Goal: Task Accomplishment & Management: Complete application form

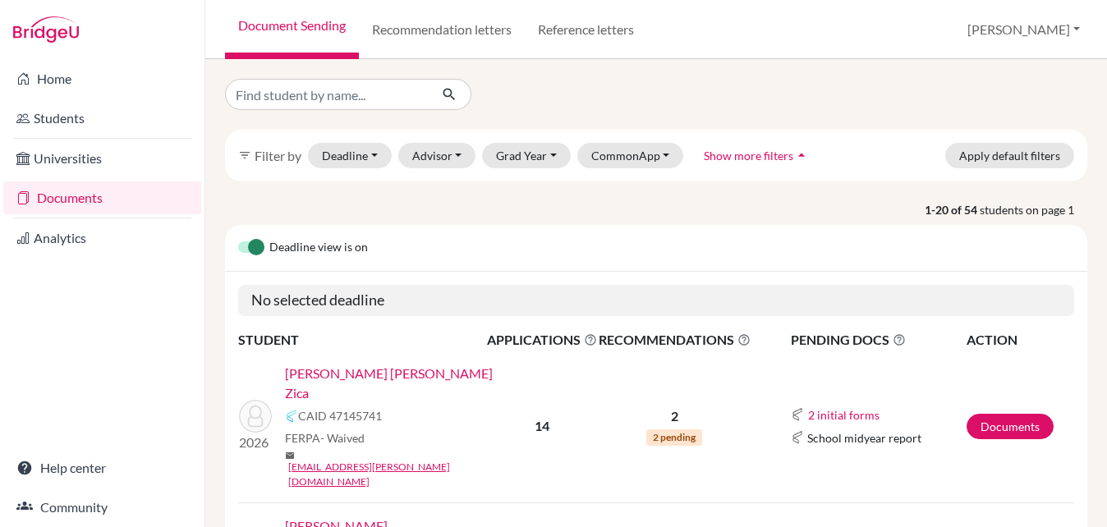
click at [331, 84] on input "Find student by name..." at bounding box center [327, 94] width 204 height 31
type input "[PERSON_NAME]"
click at [447, 98] on icon "submit" at bounding box center [449, 94] width 16 height 16
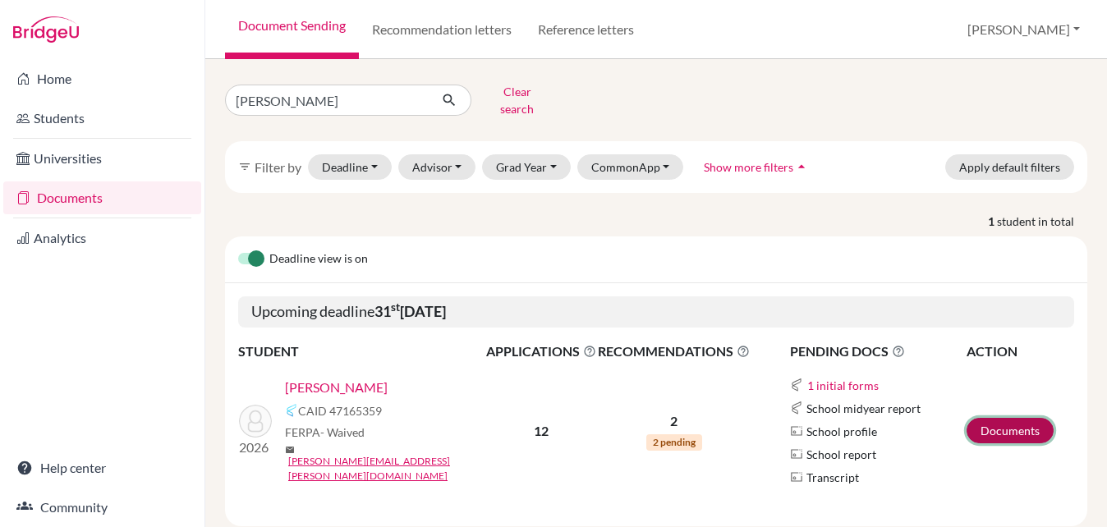
click at [1013, 423] on link "Documents" at bounding box center [1009, 430] width 87 height 25
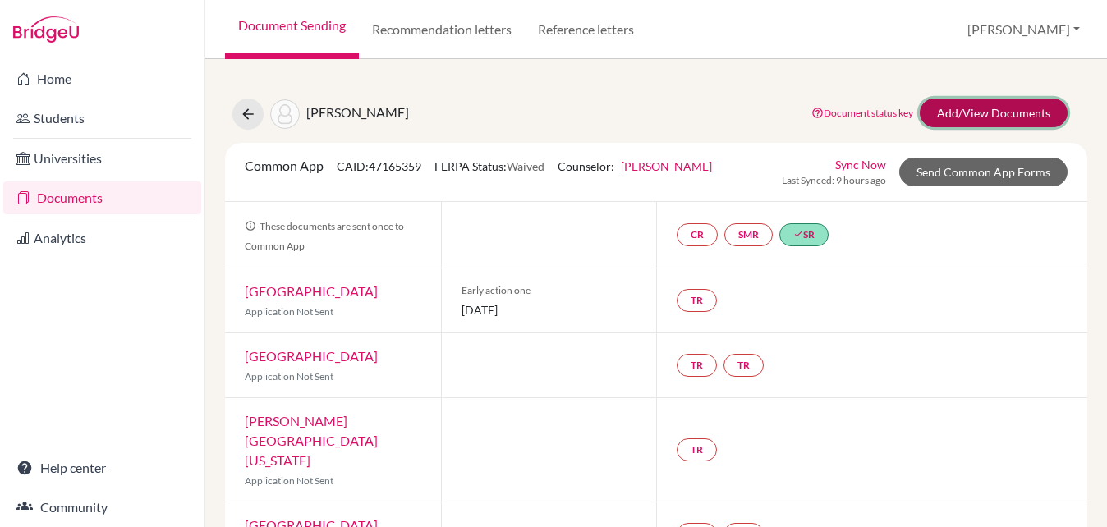
click at [936, 118] on link "Add/View Documents" at bounding box center [994, 113] width 148 height 29
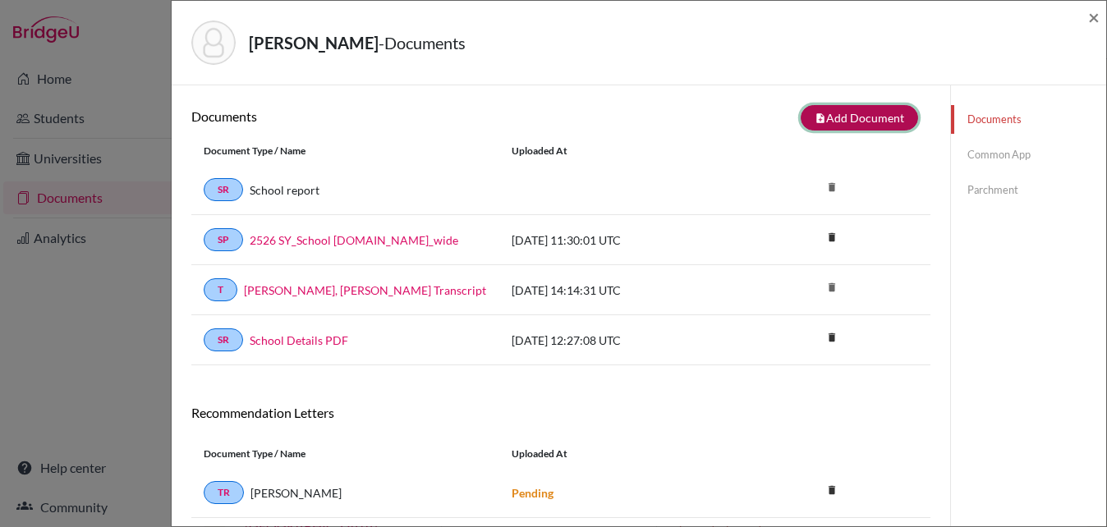
click at [835, 112] on button "note_add Add Document" at bounding box center [859, 117] width 117 height 25
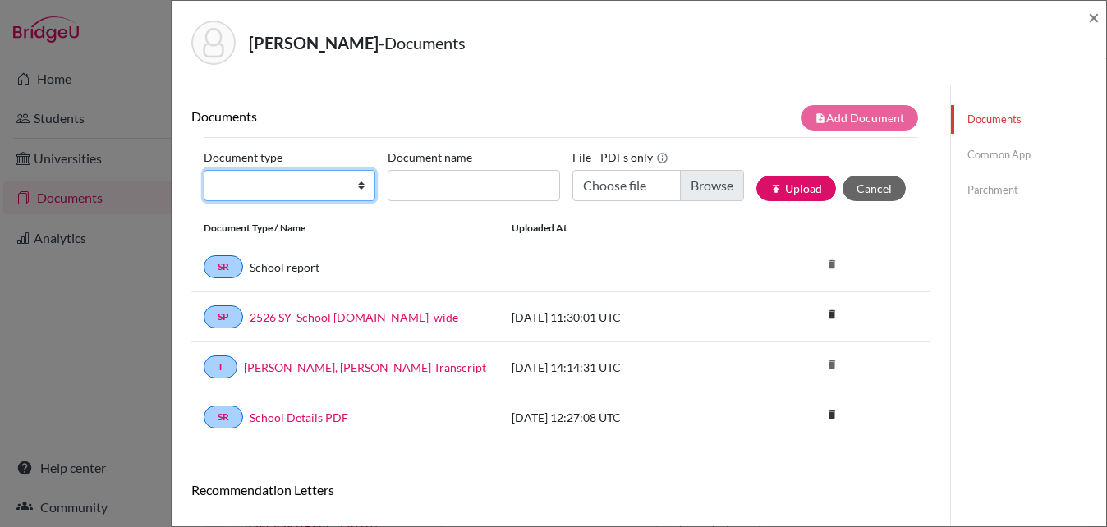
click at [364, 186] on select "Change explanation for Common App reports Counselor recommendation Internationa…" at bounding box center [290, 185] width 172 height 31
select select "4"
click at [204, 170] on select "Change explanation for Common App reports Counselor recommendation Internationa…" at bounding box center [290, 185] width 172 height 31
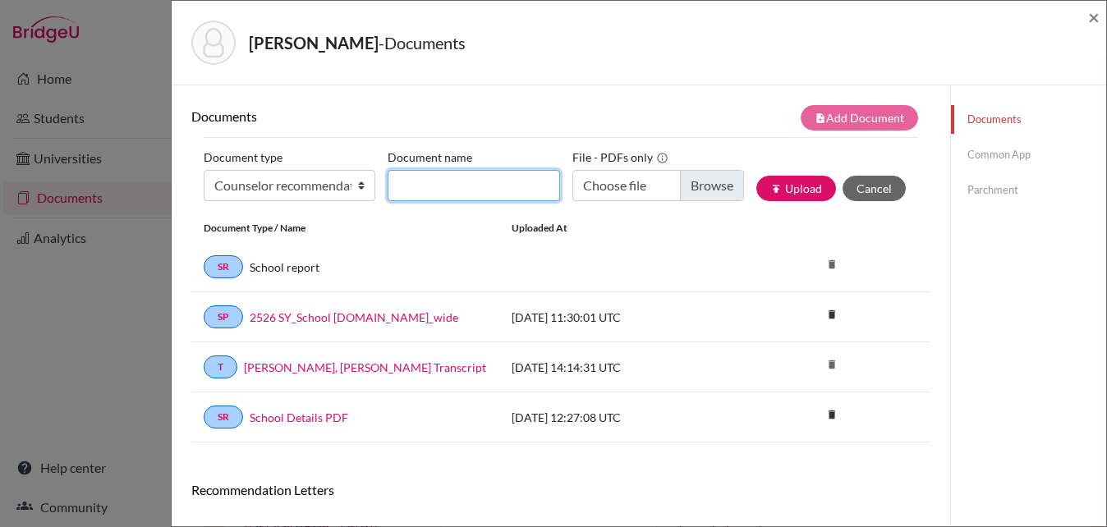
click at [439, 190] on input "Document name" at bounding box center [474, 185] width 172 height 31
type input "Jakob_Counselor Rec"
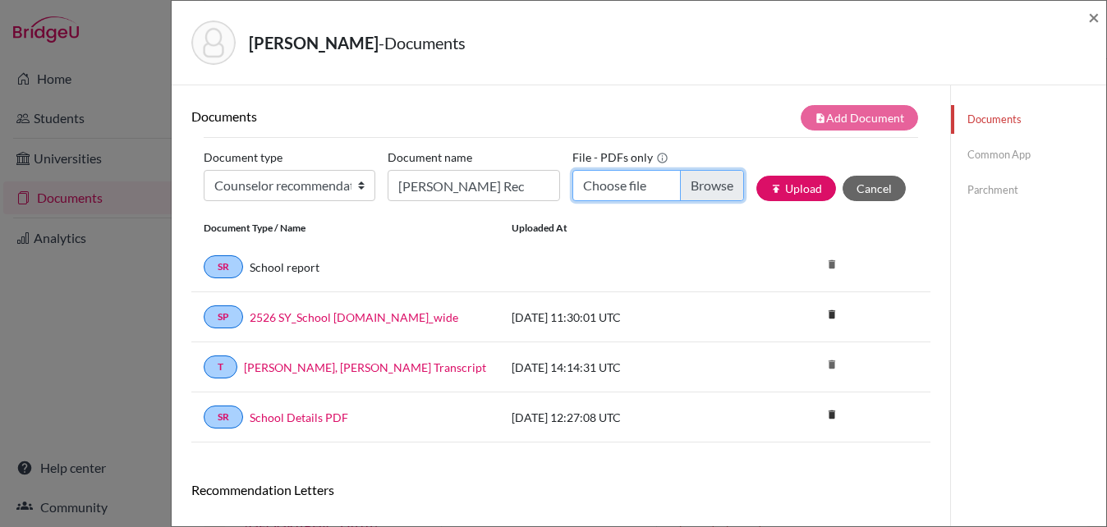
click at [708, 184] on input "Choose file" at bounding box center [658, 185] width 172 height 31
type input "C:\fakepath\Jakob_ACADEMIC_COLLEGE.pdf"
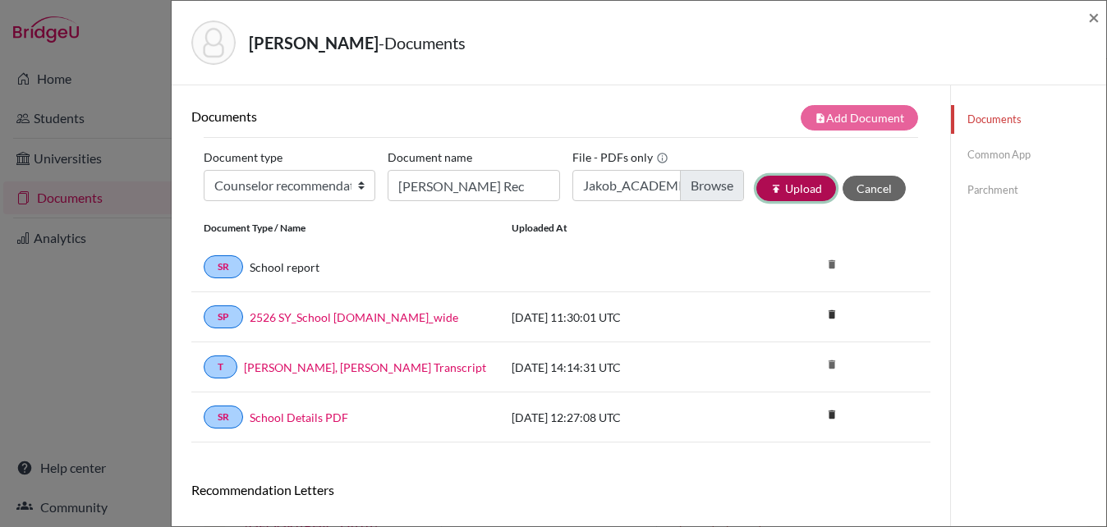
click at [804, 186] on button "publish Upload" at bounding box center [796, 188] width 80 height 25
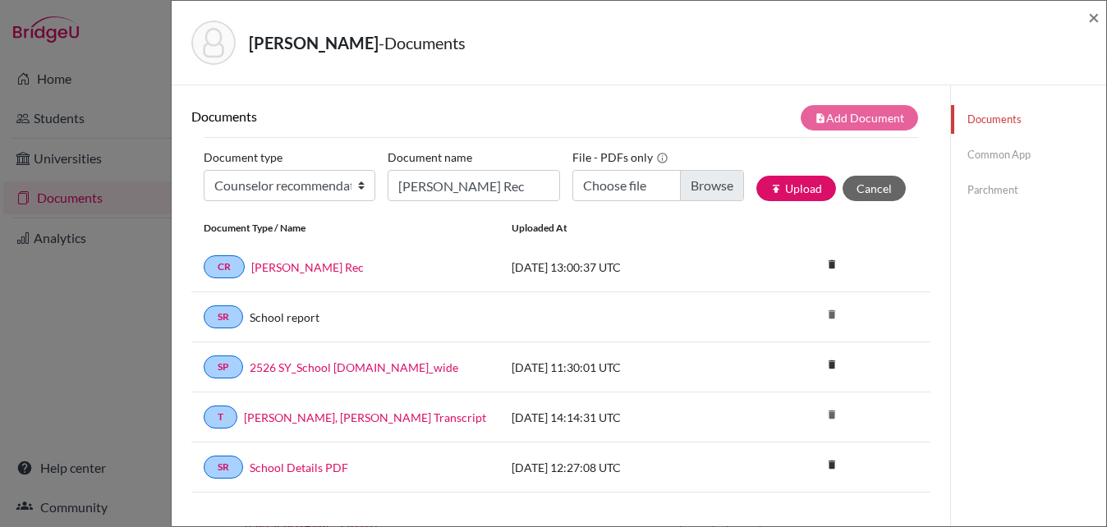
click at [992, 153] on link "Common App" at bounding box center [1028, 154] width 155 height 29
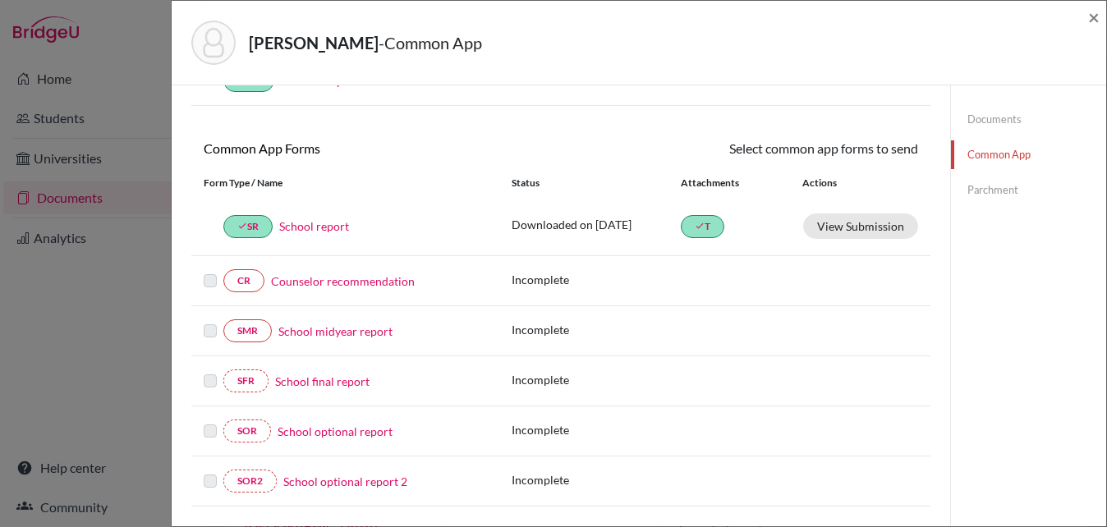
scroll to position [133, 0]
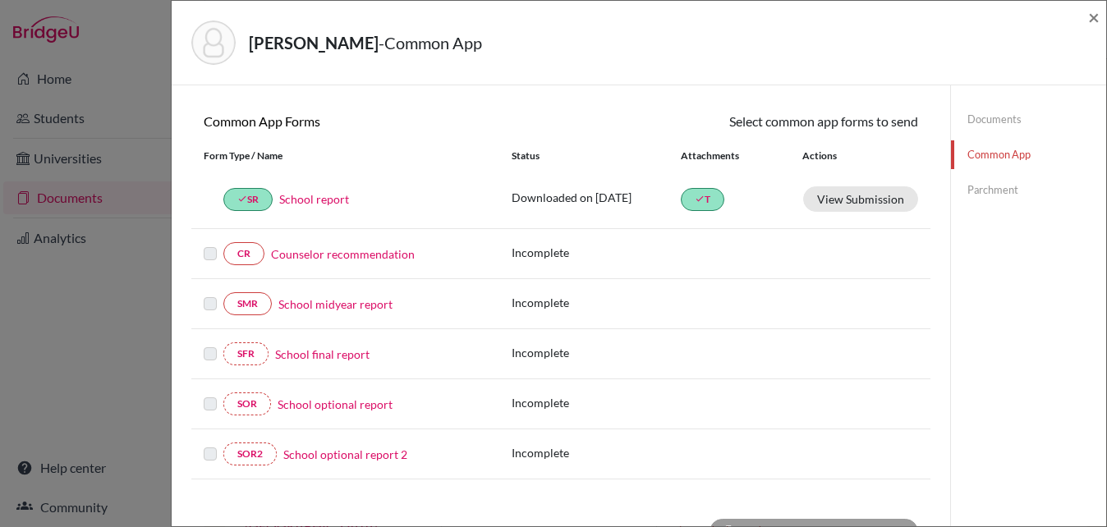
click at [301, 255] on link "Counselor recommendation" at bounding box center [343, 253] width 144 height 17
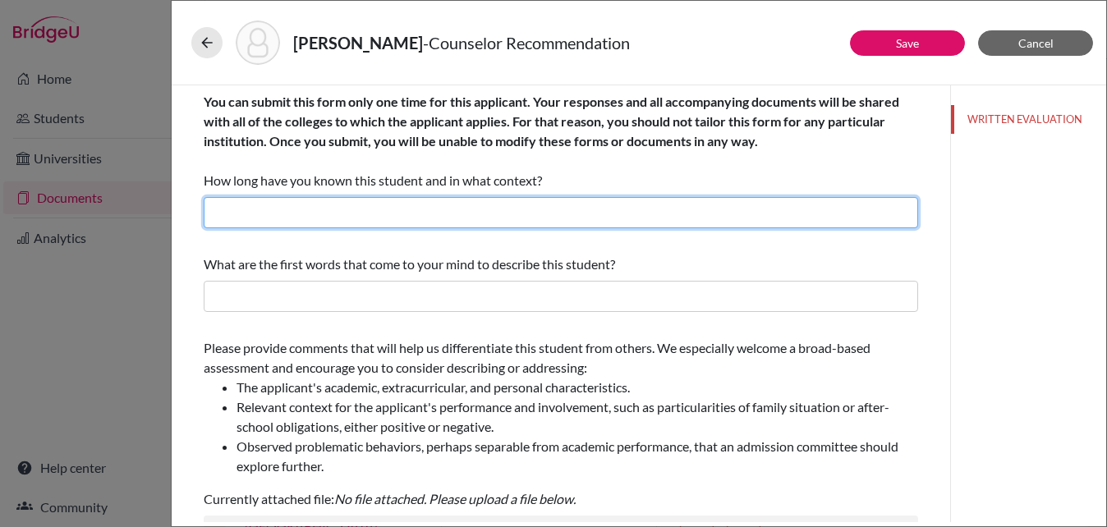
click at [404, 200] on input "text" at bounding box center [561, 212] width 714 height 31
type input "4 years as the high school counselor"
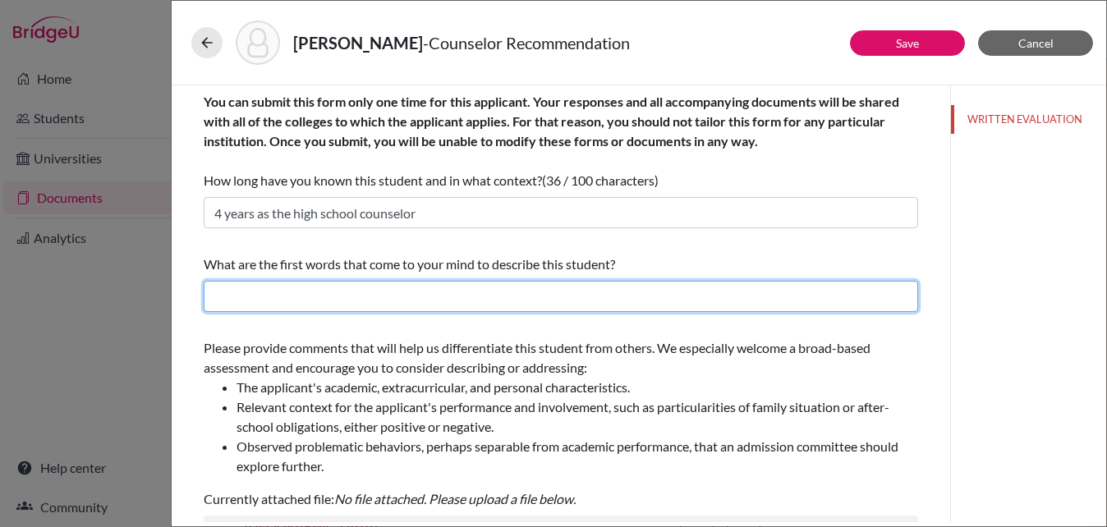
click at [351, 291] on input "text" at bounding box center [561, 296] width 714 height 31
click at [317, 294] on input "Motivated, Clever, Hard-working" at bounding box center [561, 296] width 714 height 31
click at [275, 296] on input "Motivated, Clever, Hard-working" at bounding box center [561, 296] width 714 height 31
click at [420, 295] on input "Motivated, Clever, Hard-working" at bounding box center [561, 296] width 714 height 31
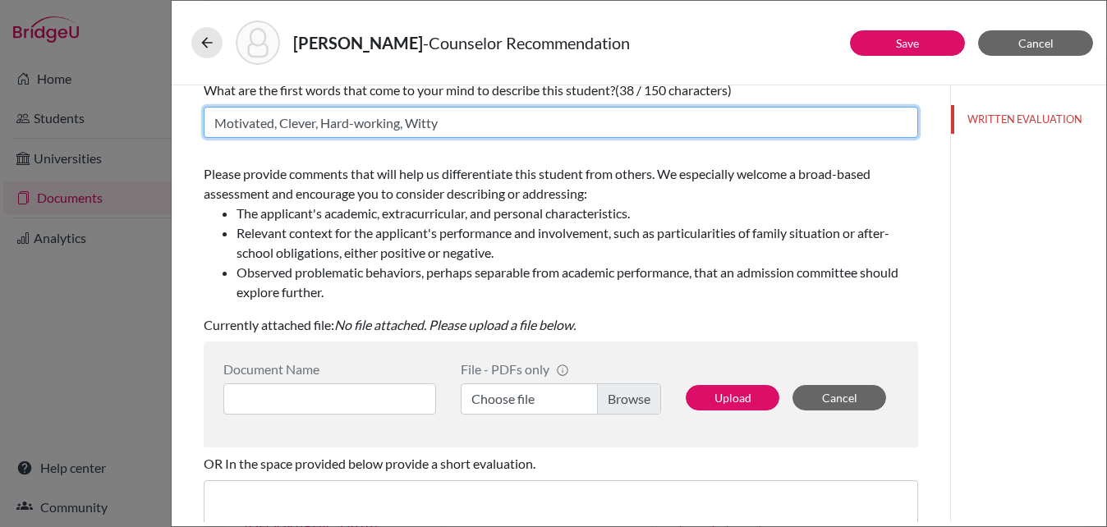
scroll to position [233, 0]
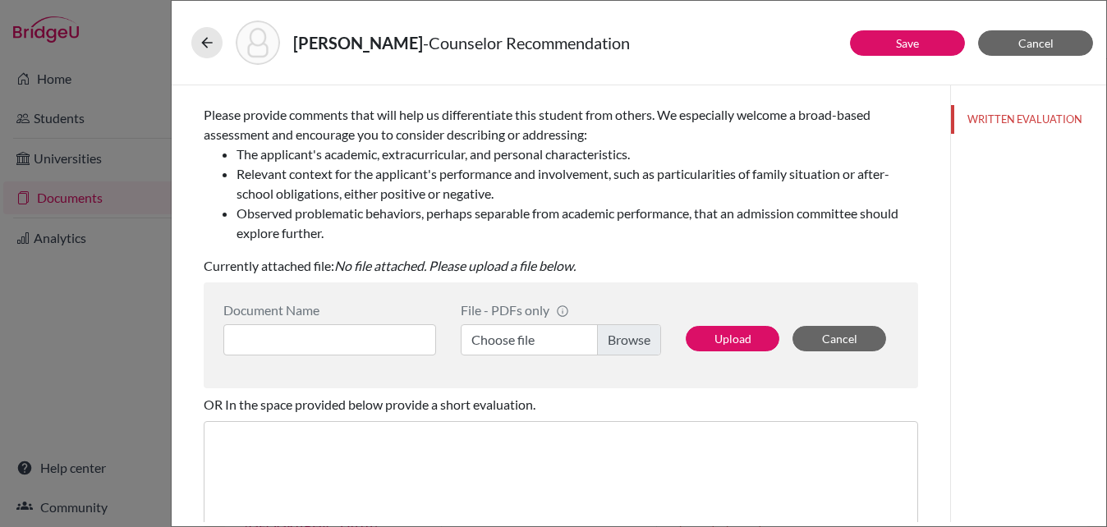
type input "Motivated, Clever, Hard-working, Witty"
click at [367, 343] on input at bounding box center [329, 339] width 213 height 31
click at [530, 337] on label "Choose file" at bounding box center [561, 339] width 200 height 31
click at [530, 337] on input "Choose file" at bounding box center [561, 339] width 200 height 31
click at [333, 336] on input at bounding box center [329, 339] width 213 height 31
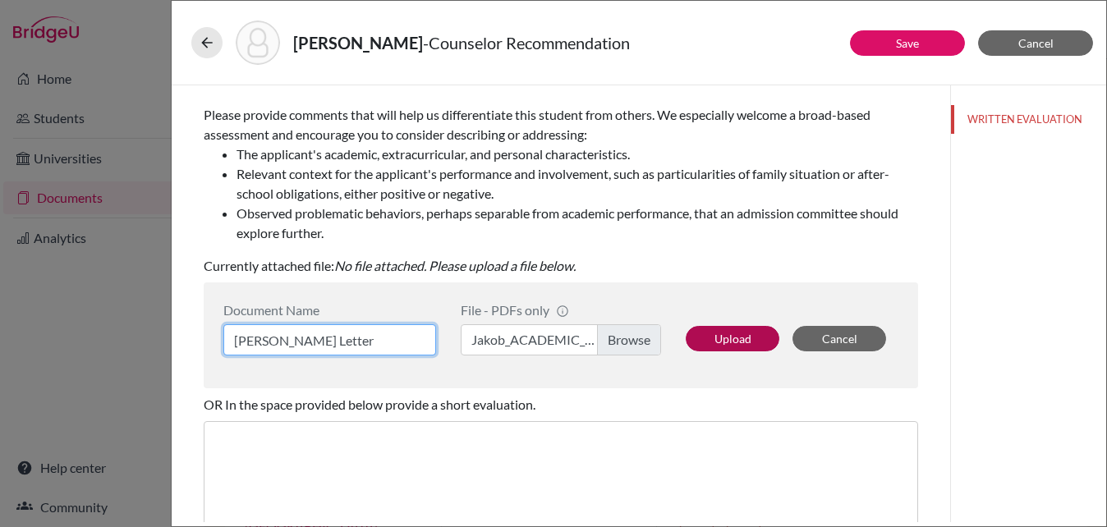
type input "Jakob_Counselor Letter"
click at [714, 339] on button "Upload" at bounding box center [733, 338] width 94 height 25
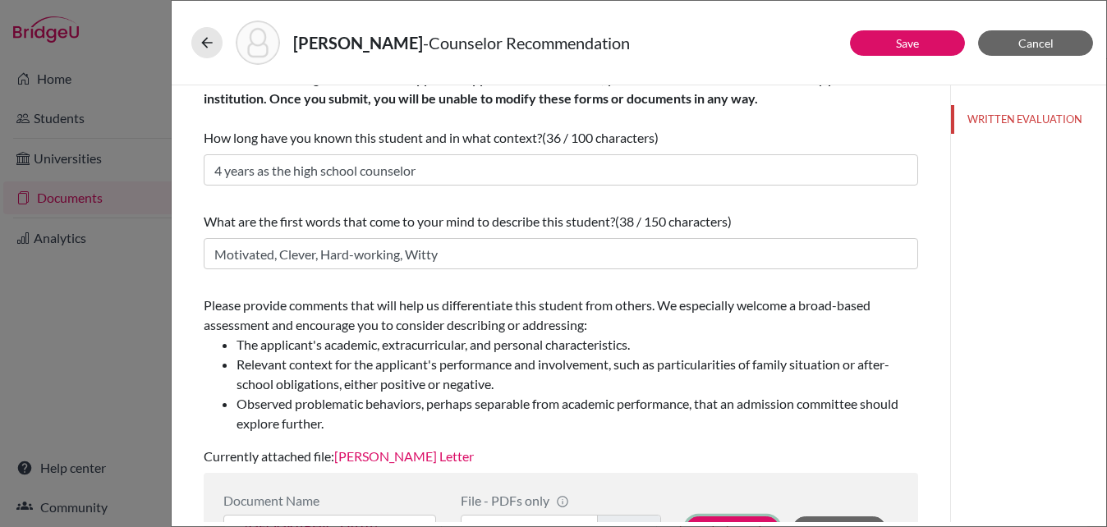
scroll to position [0, 0]
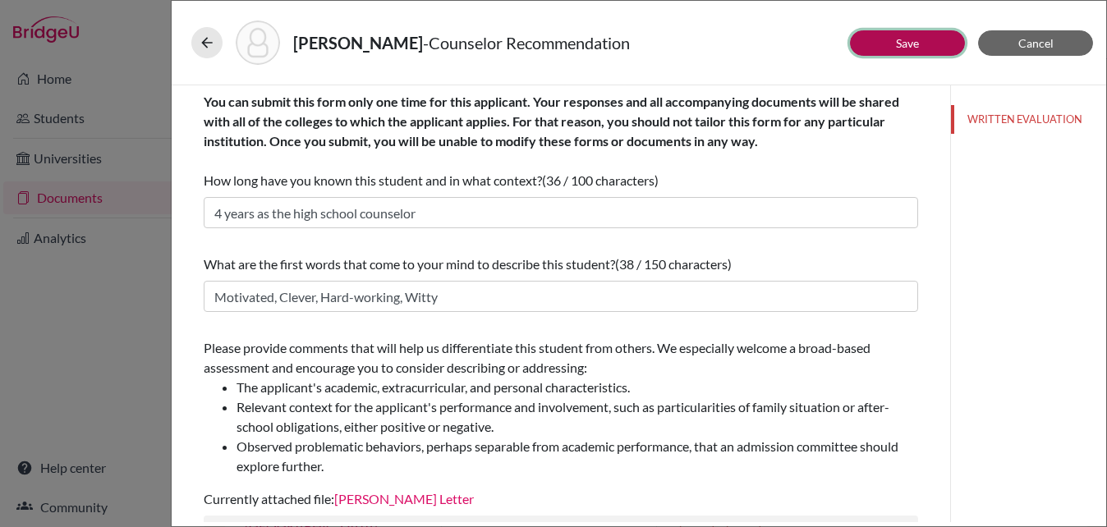
click at [919, 36] on link "Save" at bounding box center [907, 43] width 23 height 14
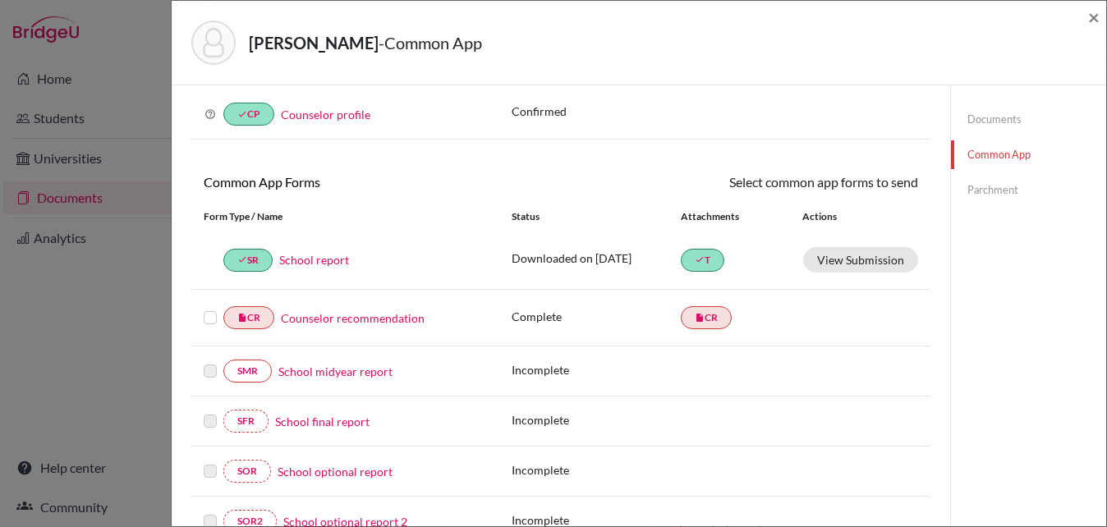
scroll to position [78, 0]
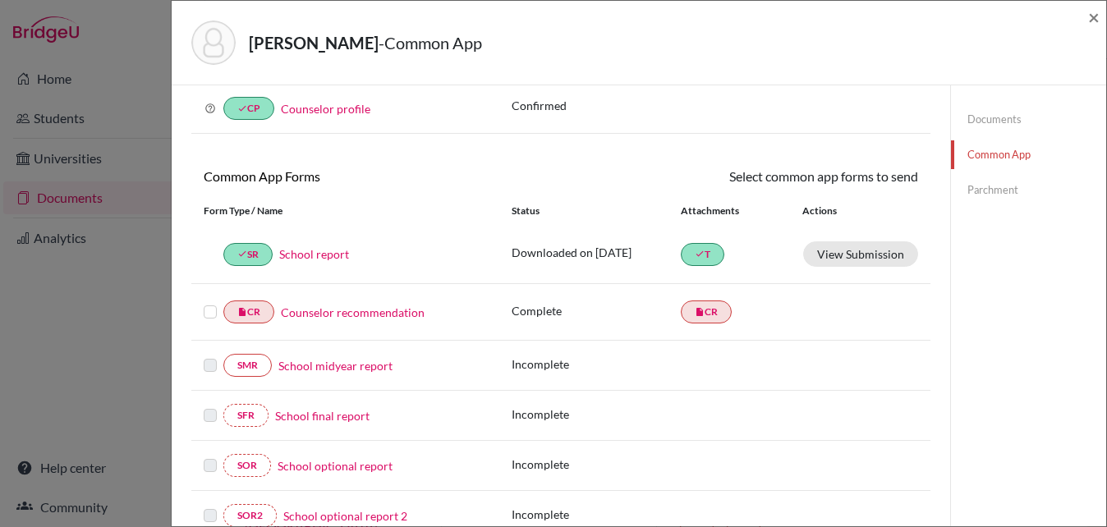
click at [209, 302] on label at bounding box center [210, 302] width 13 height 0
click at [0, 0] on input "checkbox" at bounding box center [0, 0] width 0 height 0
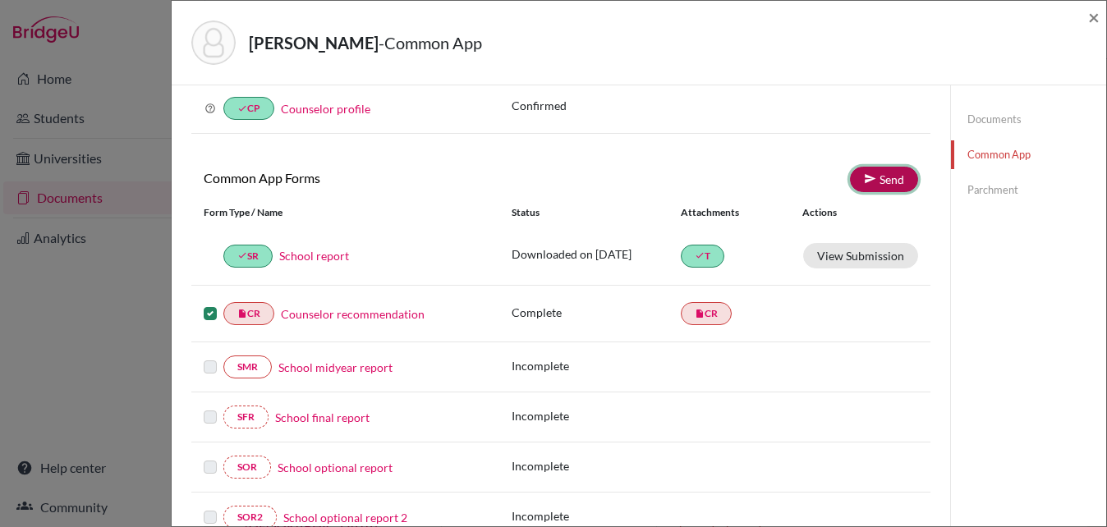
click at [874, 180] on icon at bounding box center [870, 178] width 12 height 12
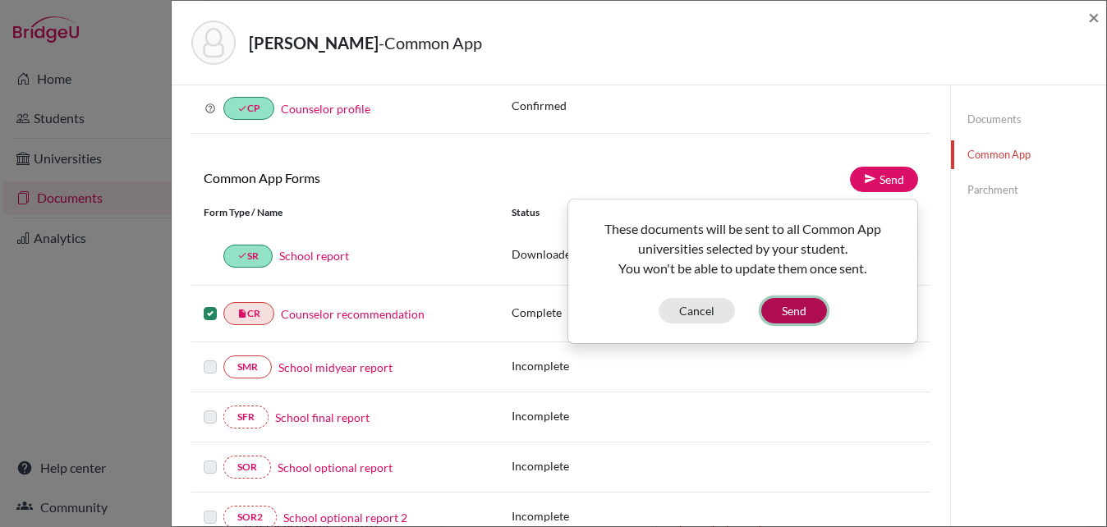
click at [790, 314] on button "Send" at bounding box center [794, 310] width 66 height 25
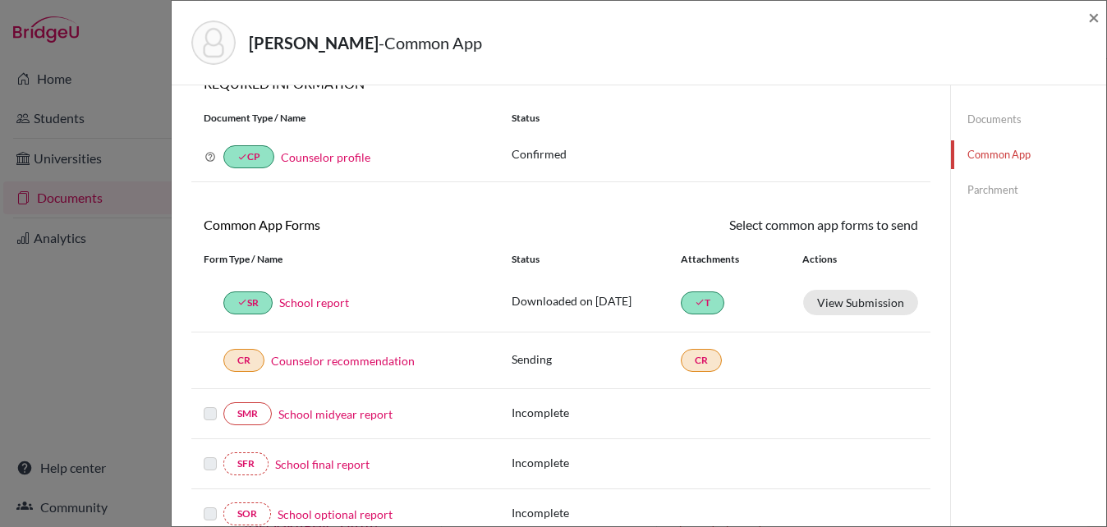
scroll to position [0, 0]
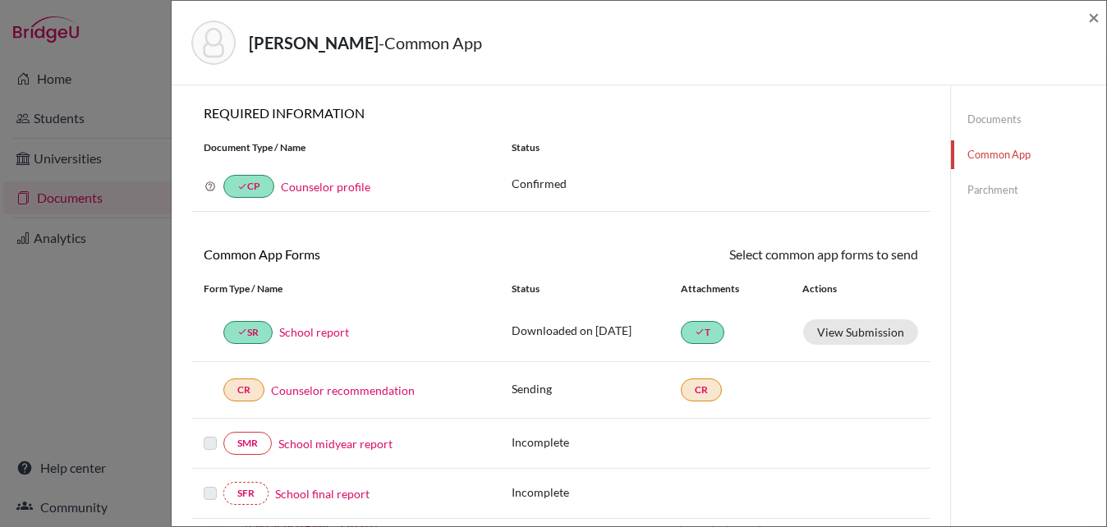
click at [1001, 191] on link "Parchment" at bounding box center [1028, 190] width 155 height 29
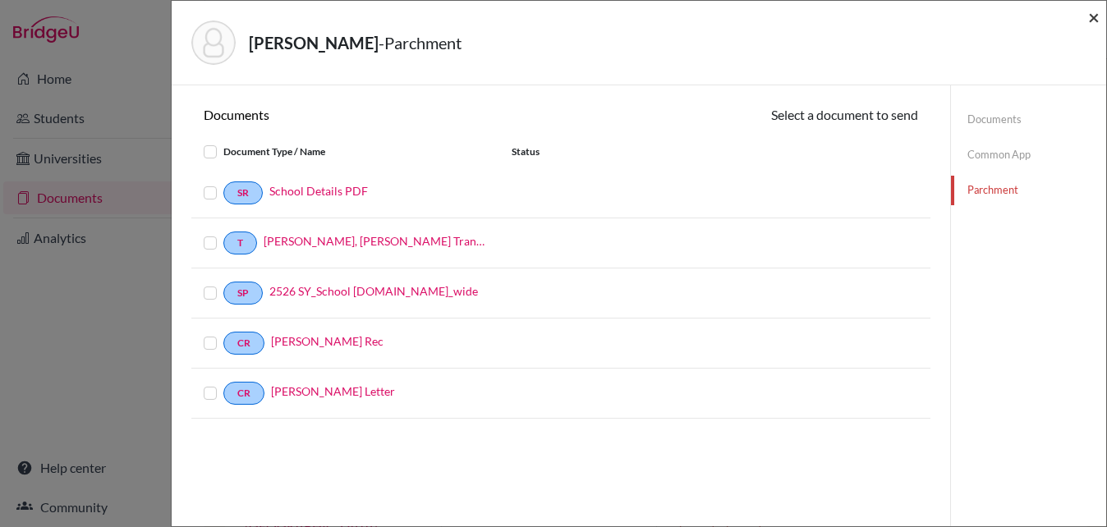
click at [1090, 17] on span "×" at bounding box center [1093, 17] width 11 height 24
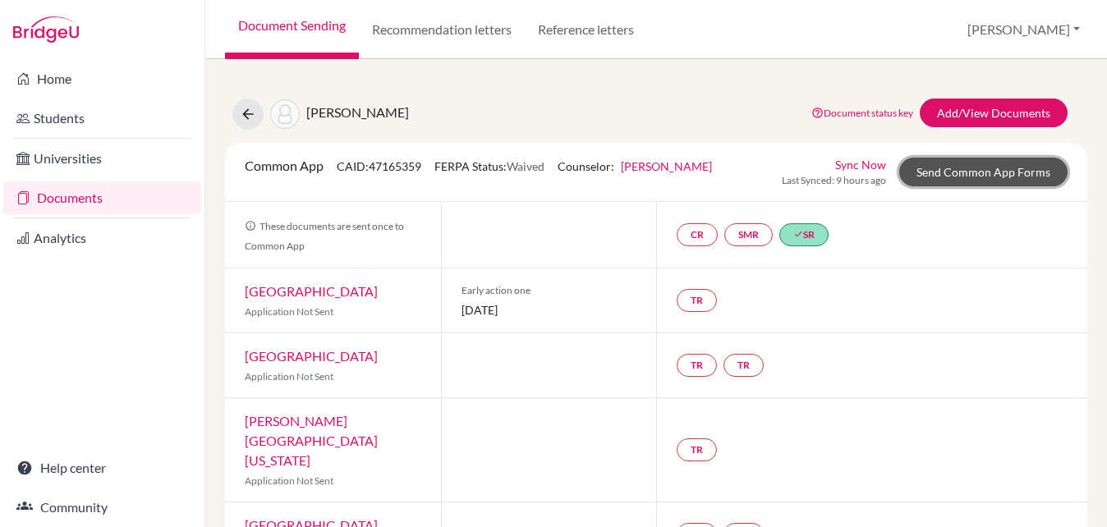
click at [959, 175] on link "Send Common App Forms" at bounding box center [983, 172] width 168 height 29
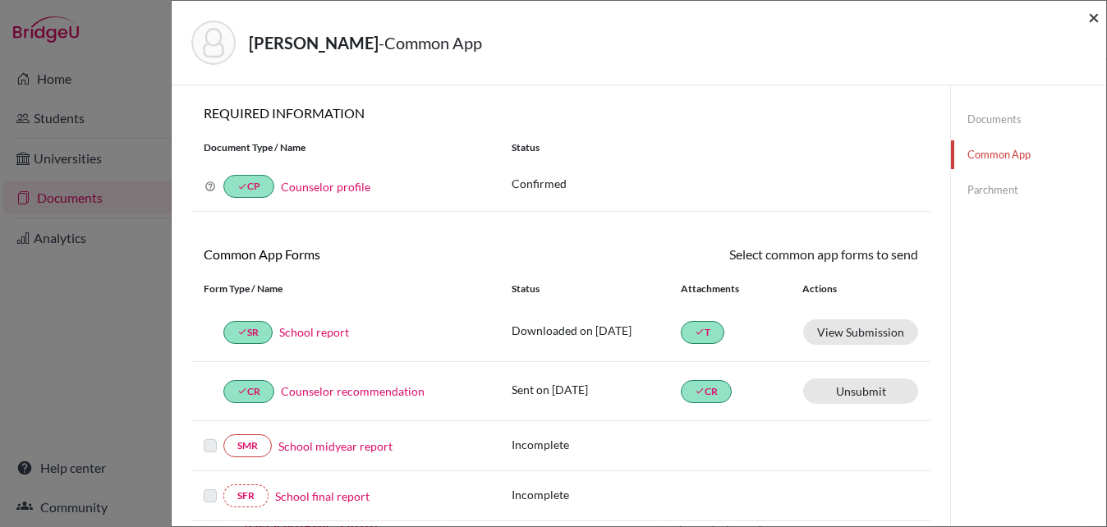
click at [1088, 20] on span "×" at bounding box center [1093, 17] width 11 height 24
